Goal: Transaction & Acquisition: Book appointment/travel/reservation

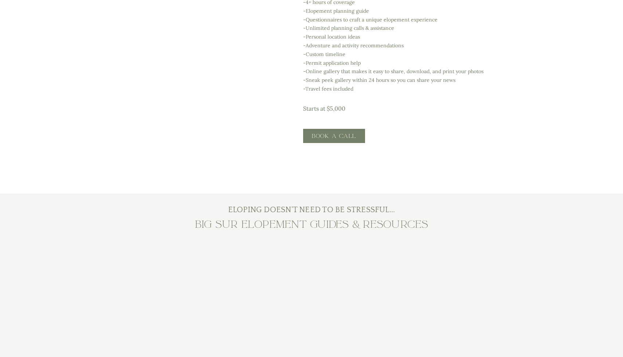
scroll to position [1732, 0]
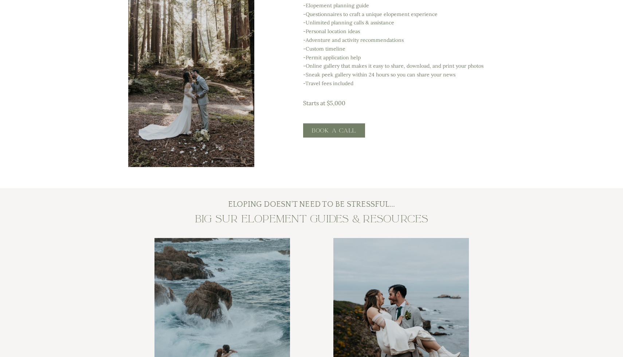
click at [336, 131] on h3 "Book a call" at bounding box center [334, 131] width 52 height 8
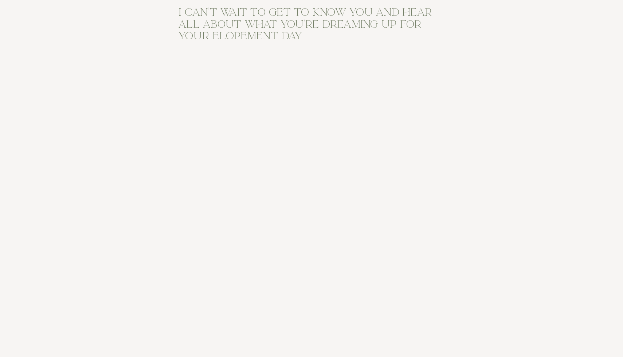
scroll to position [451, 0]
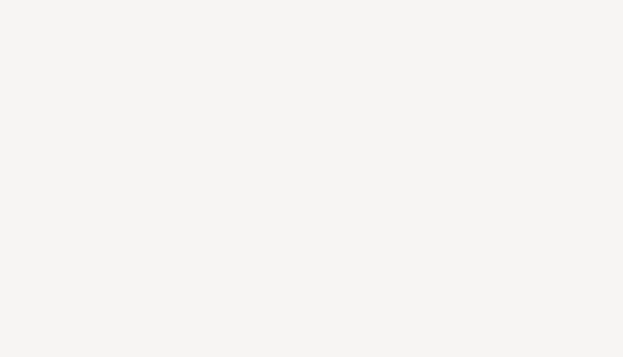
scroll to position [707, 0]
click at [158, 260] on div "contact [PERSON_NAME] contact Blog resources EXPERIENCE about PRICING [US_STATE…" at bounding box center [311, 243] width 623 height 1900
